Goal: Information Seeking & Learning: Learn about a topic

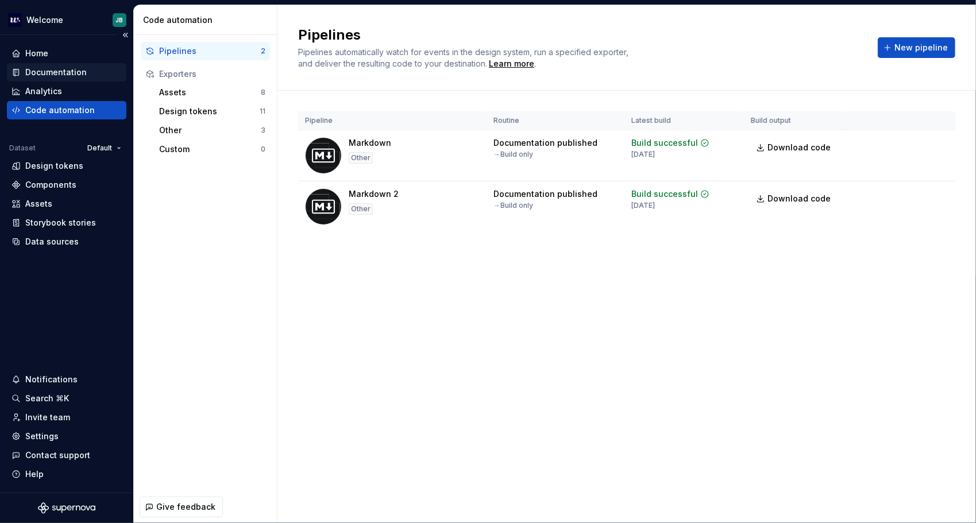
click at [56, 69] on div "Documentation" at bounding box center [55, 72] width 61 height 11
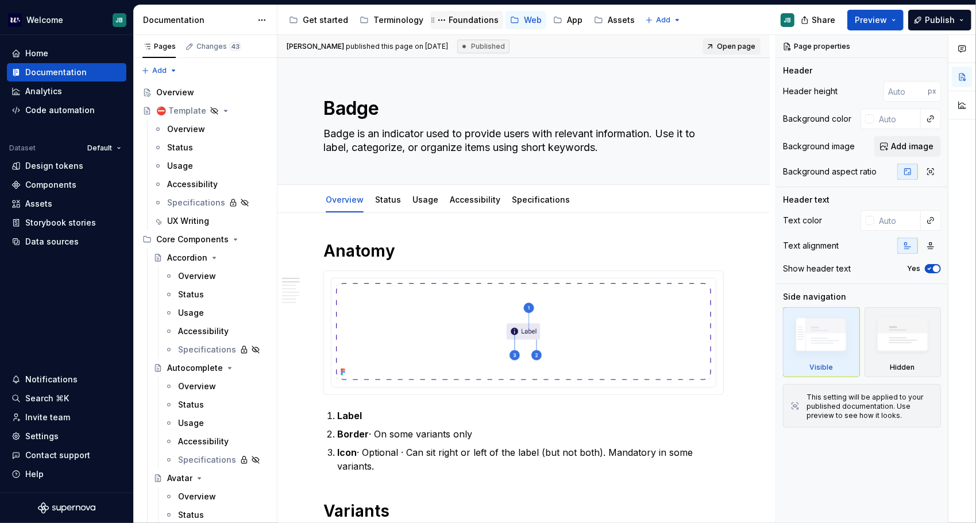
click at [467, 12] on div "Foundations" at bounding box center [466, 20] width 73 height 18
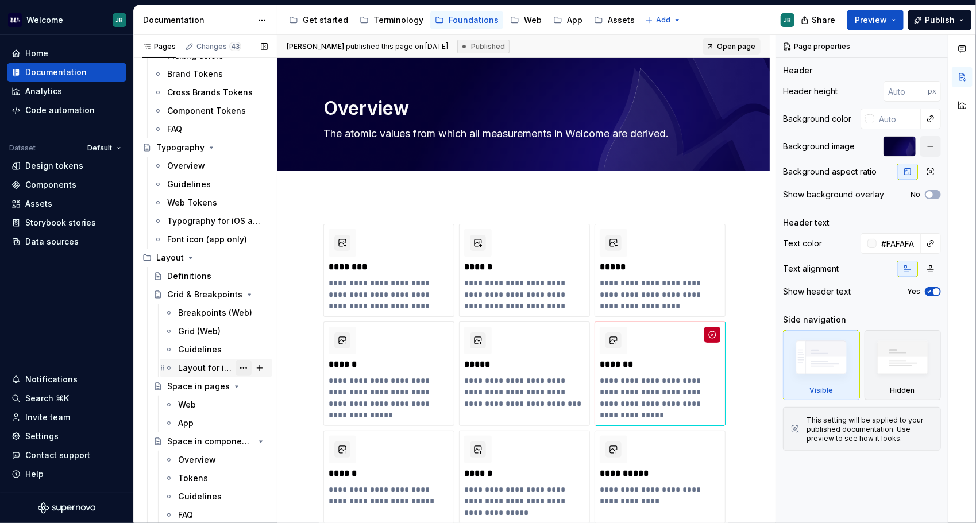
scroll to position [115, 0]
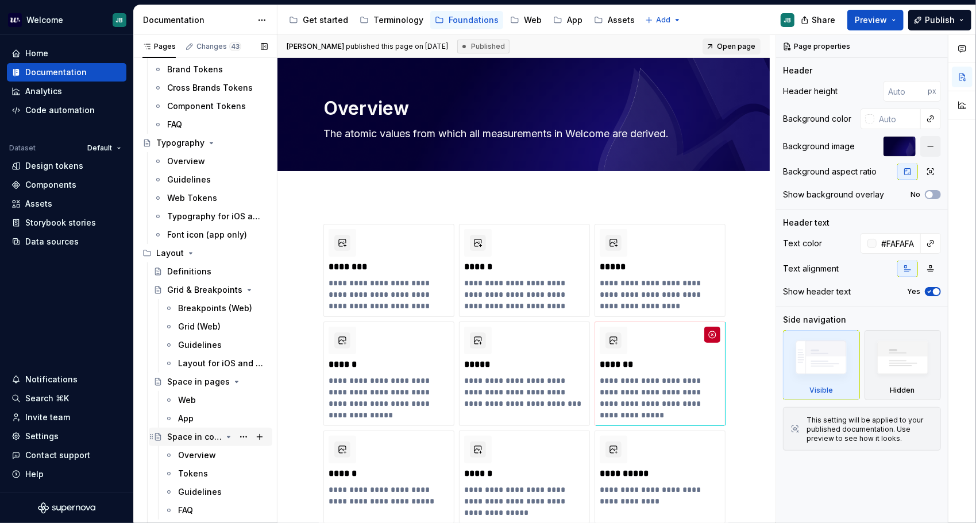
click at [186, 432] on div "Space in components" at bounding box center [194, 436] width 55 height 11
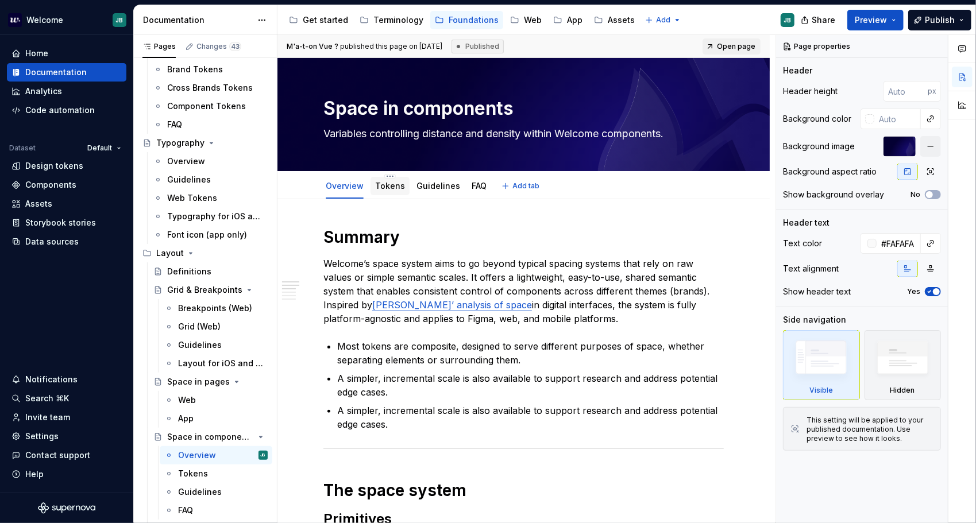
click at [370, 187] on div "Tokens" at bounding box center [389, 186] width 39 height 18
click at [380, 181] on link "Tokens" at bounding box center [390, 186] width 30 height 10
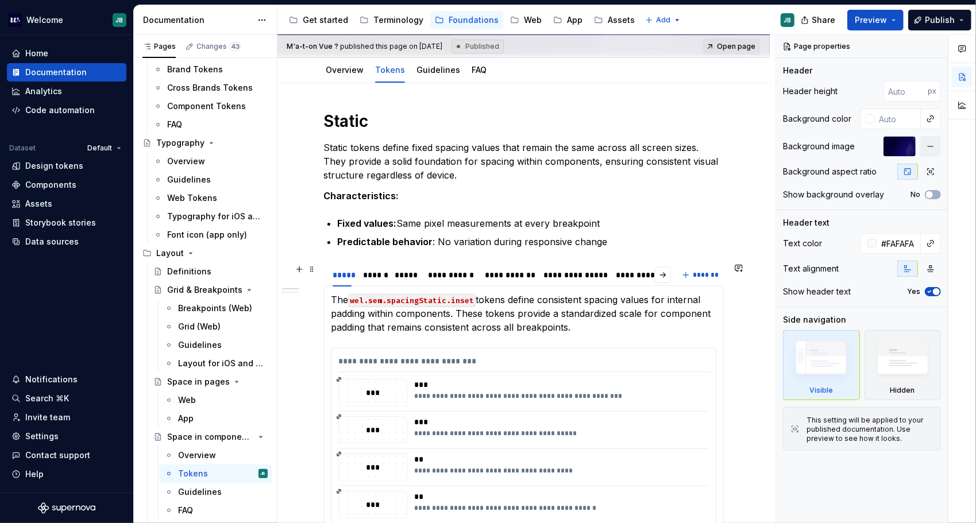
scroll to position [115, 0]
click at [430, 75] on link "Guidelines" at bounding box center [438, 71] width 44 height 10
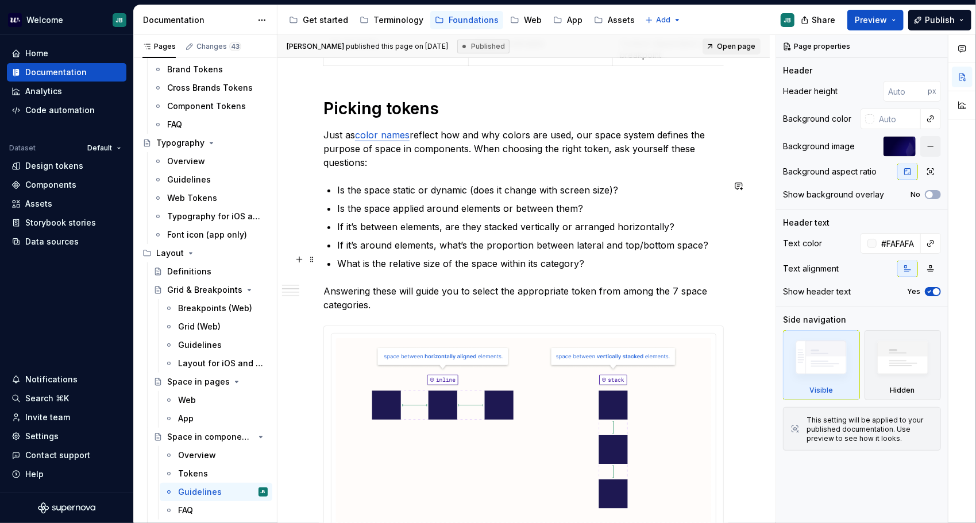
scroll to position [345, 0]
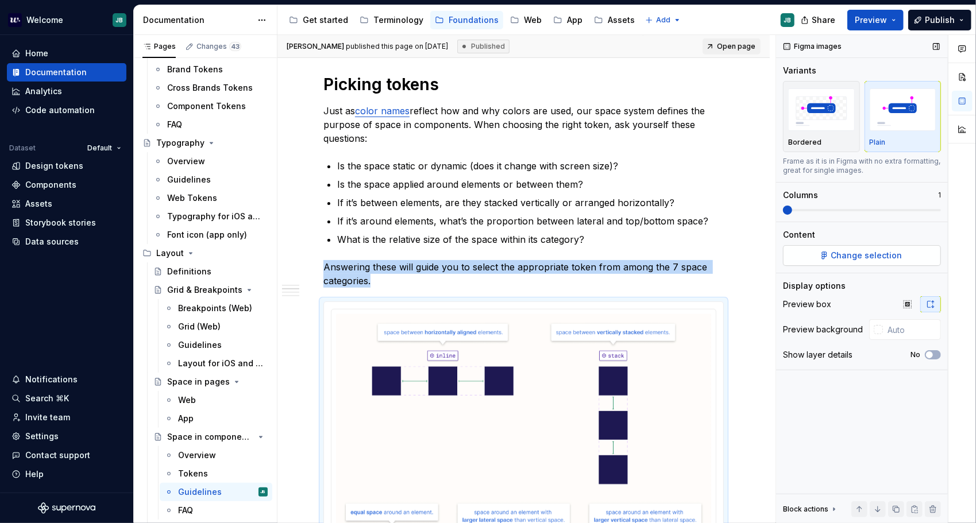
click at [816, 246] on button "Change selection" at bounding box center [862, 255] width 158 height 21
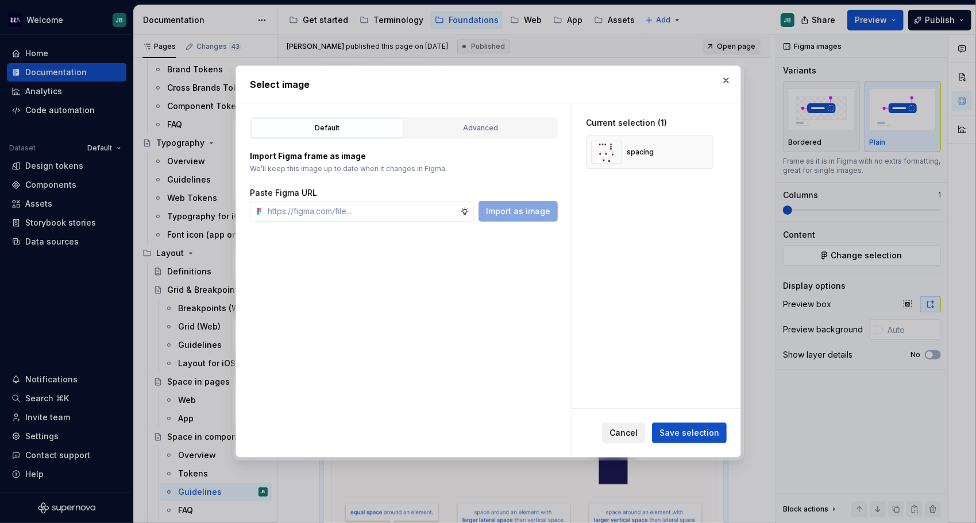
click at [622, 427] on button "Cancel" at bounding box center [623, 433] width 43 height 21
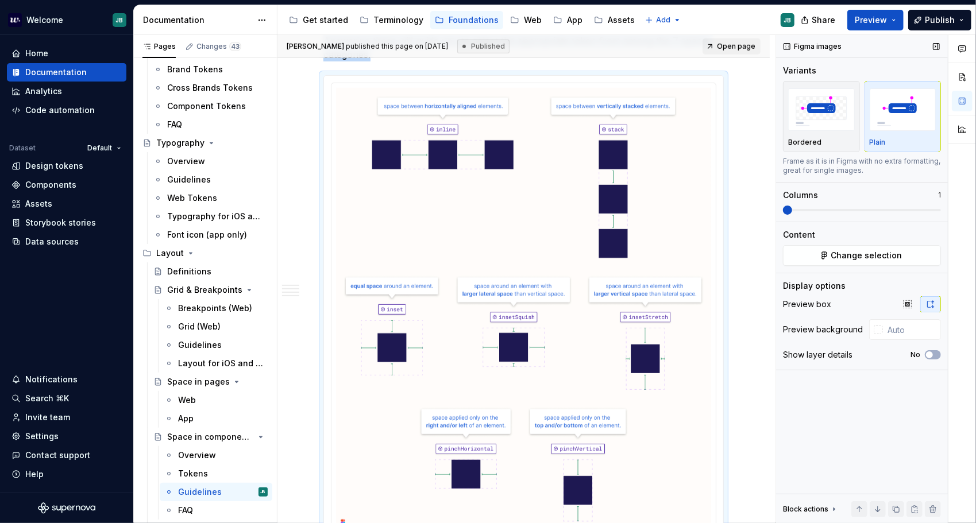
scroll to position [574, 0]
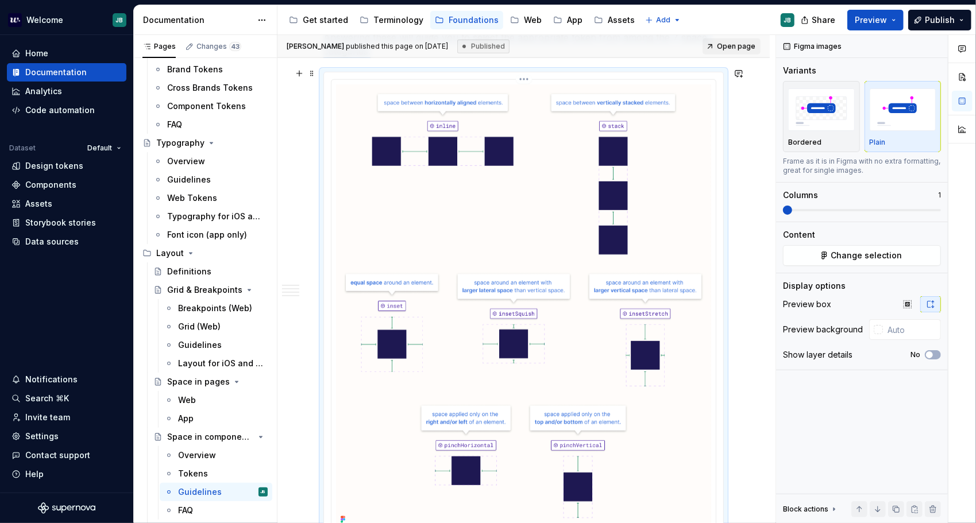
click at [635, 389] on img at bounding box center [523, 305] width 375 height 443
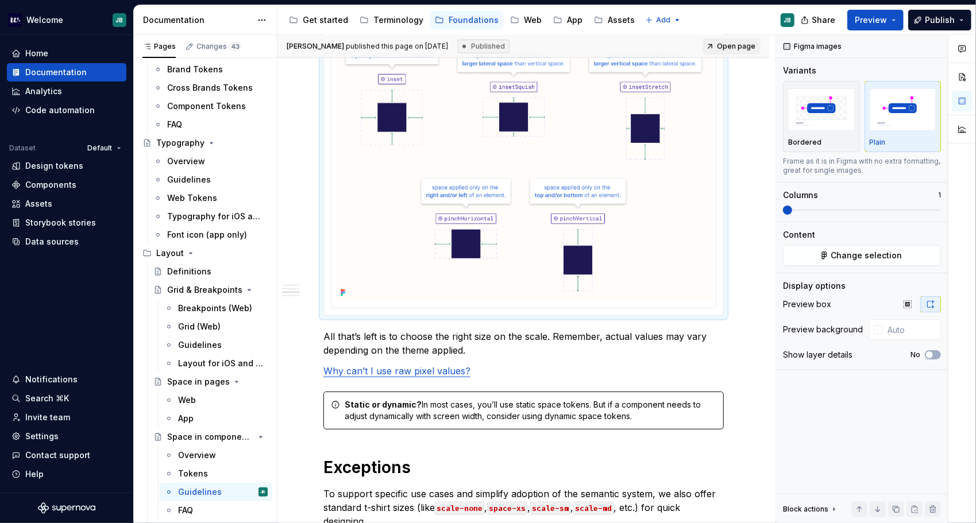
scroll to position [804, 0]
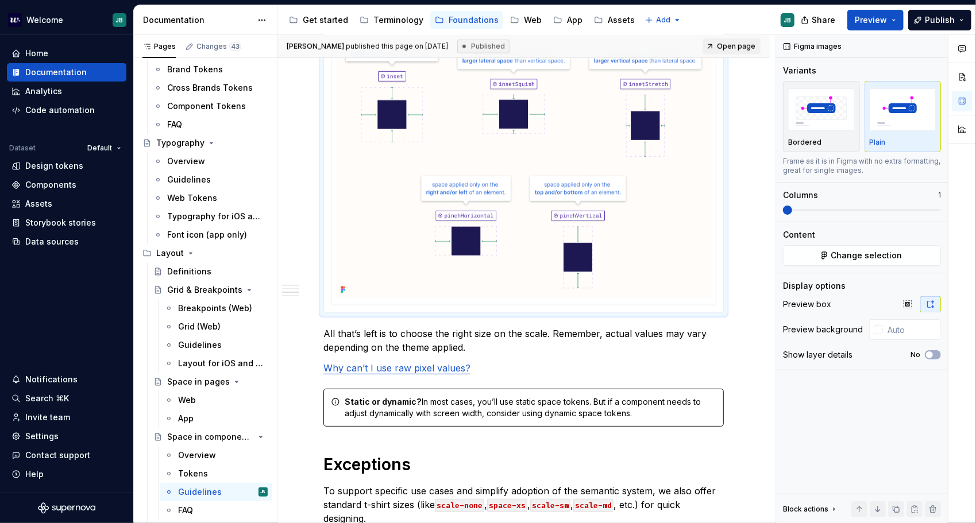
drag, startPoint x: 510, startPoint y: 164, endPoint x: 655, endPoint y: 142, distance: 146.2
click at [466, 170] on img at bounding box center [523, 76] width 375 height 443
click at [855, 256] on span "Change selection" at bounding box center [866, 255] width 71 height 11
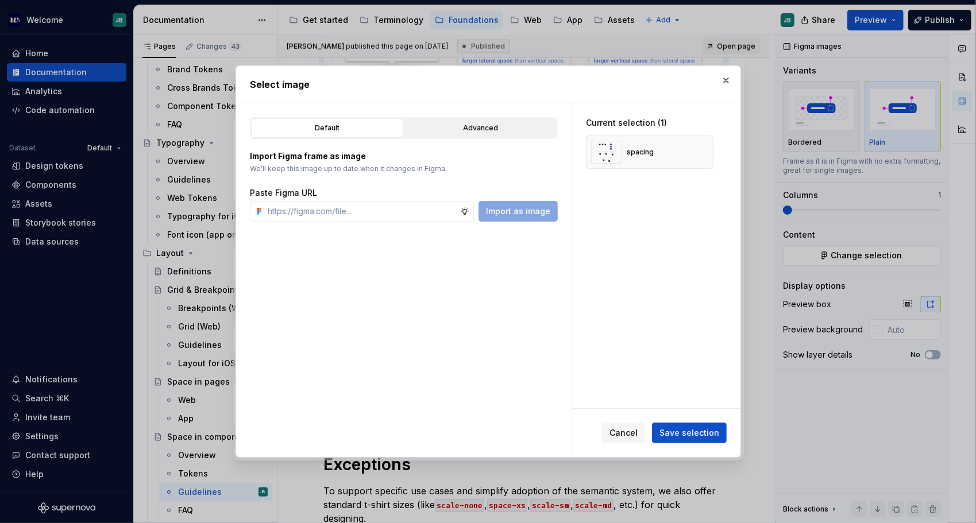
click at [498, 126] on div "Advanced" at bounding box center [480, 127] width 144 height 11
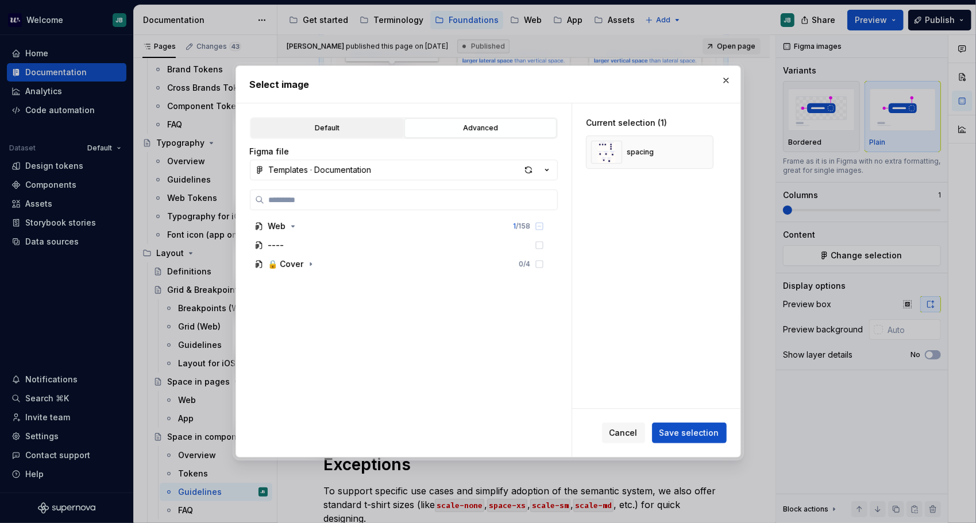
click at [366, 131] on div "Default" at bounding box center [327, 127] width 144 height 11
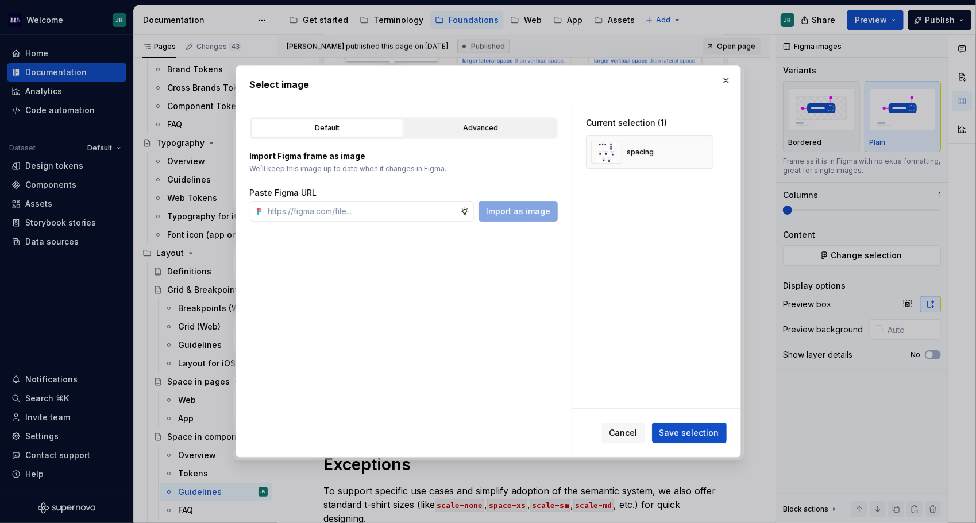
click at [466, 131] on div "Advanced" at bounding box center [480, 127] width 144 height 11
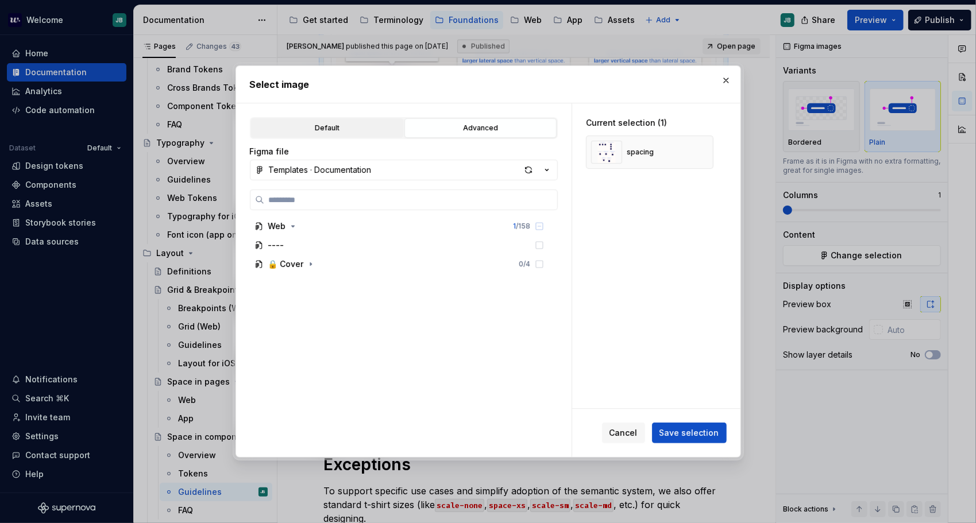
click at [354, 131] on div "Default" at bounding box center [327, 127] width 144 height 11
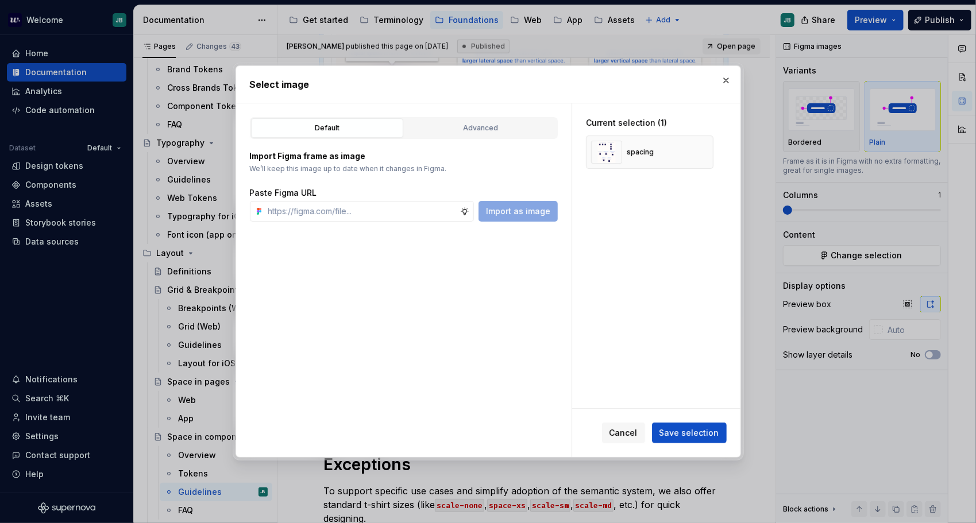
click at [725, 78] on button "button" at bounding box center [726, 80] width 16 height 16
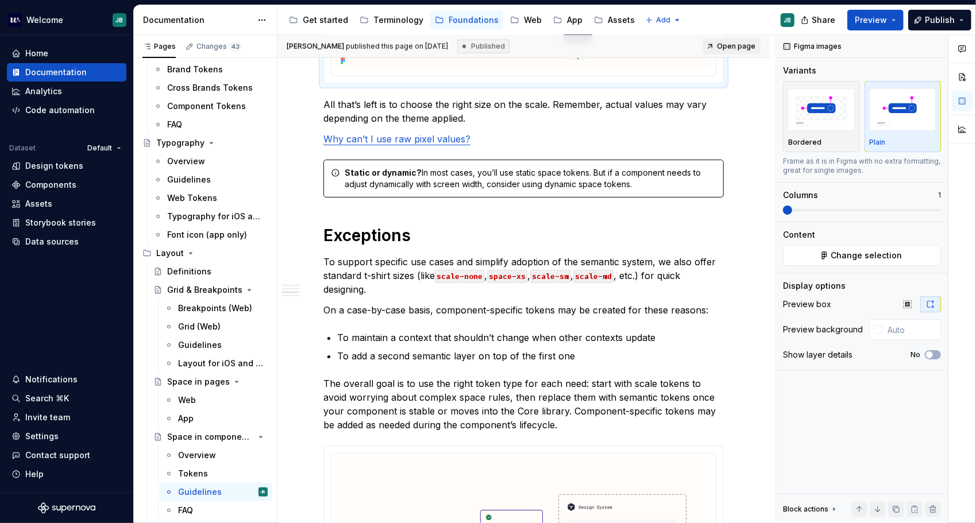
scroll to position [1034, 0]
type textarea "*"
